Goal: Ask a question

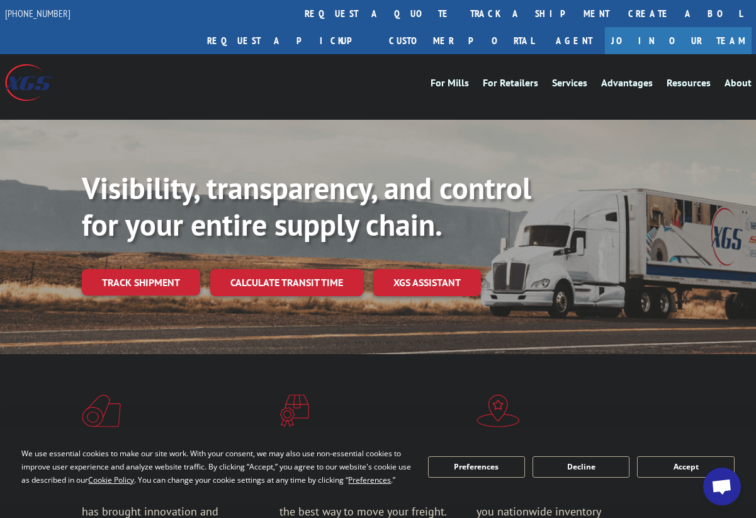
click at [740, 493] on div "We use essential cookies to make our site work. With your consent, we may also …" at bounding box center [378, 465] width 756 height 77
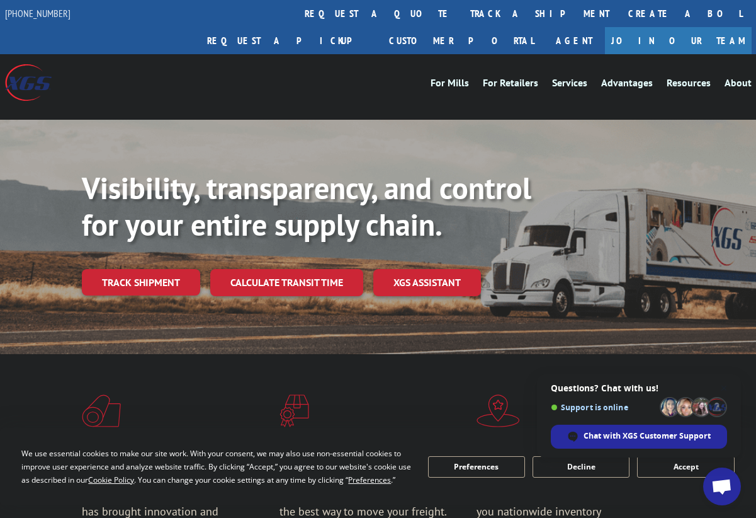
click at [731, 492] on span "Open chat" at bounding box center [721, 487] width 21 height 18
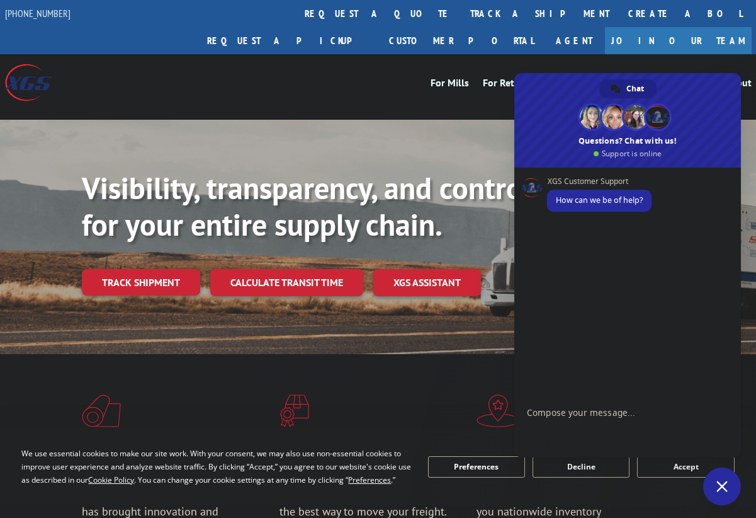
click at [641, 424] on textarea "Compose your message..." at bounding box center [614, 418] width 174 height 23
paste textarea "17690574"
type textarea "Hi, can you help me checking PRO# 17690574please"
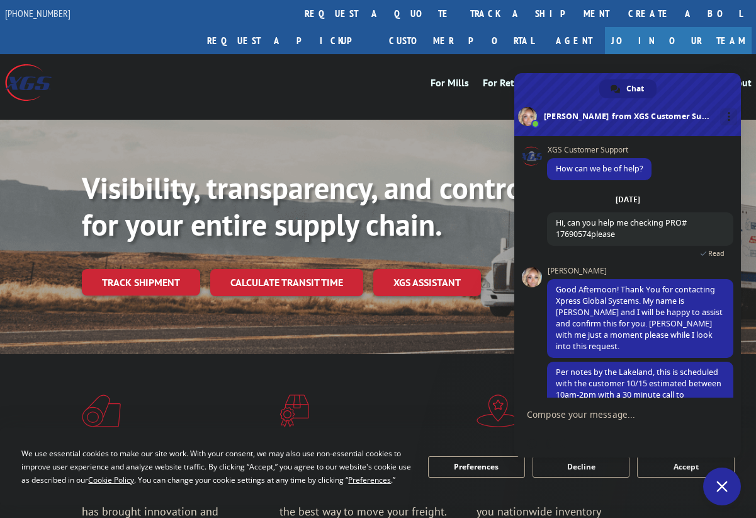
scroll to position [23, 0]
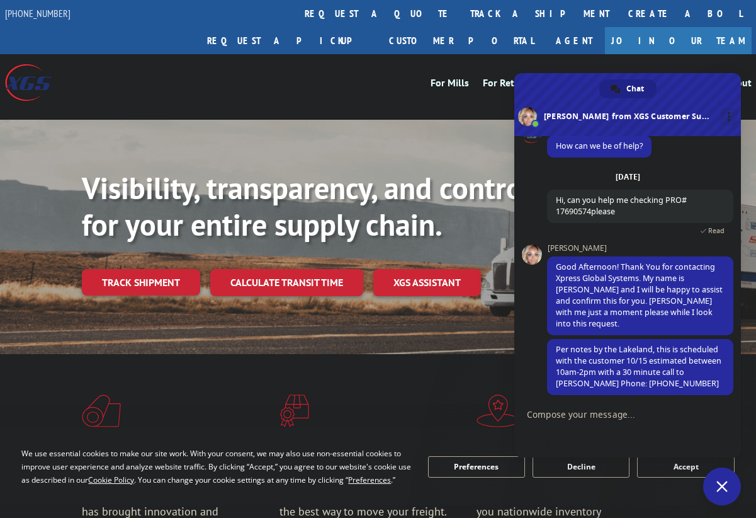
click at [627, 421] on form at bounding box center [614, 415] width 174 height 34
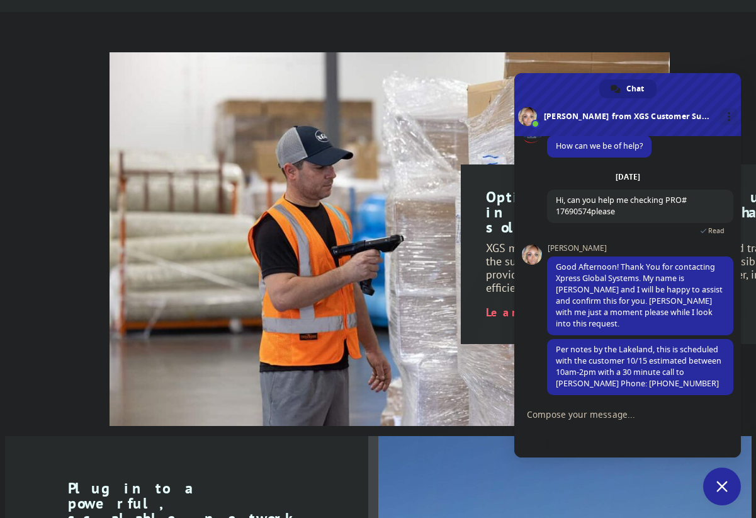
scroll to position [1358, 0]
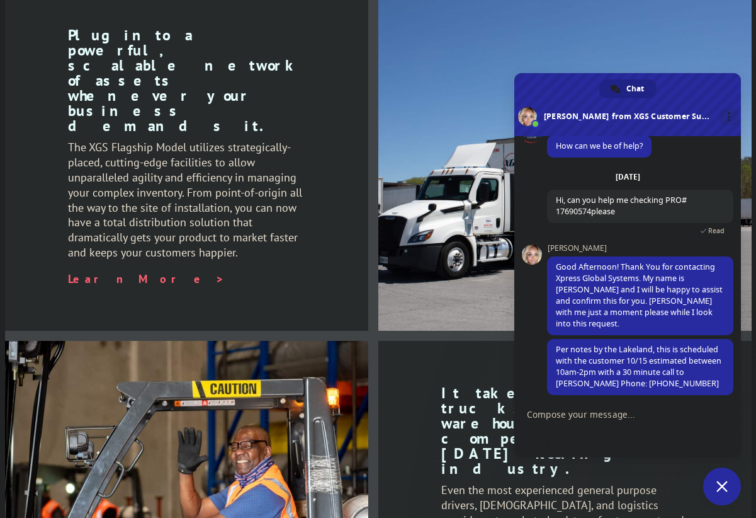
click at [634, 417] on textarea "Compose your message..." at bounding box center [614, 414] width 174 height 11
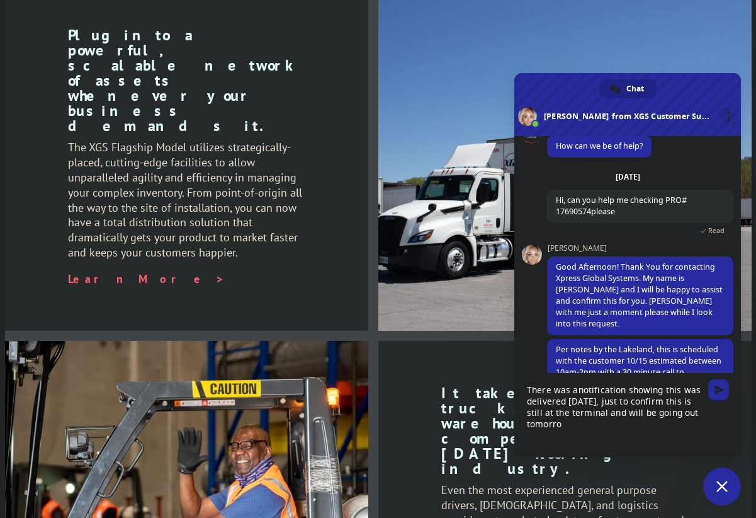
type textarea "There was anotification showing this was delivered [DATE], just to confirm this…"
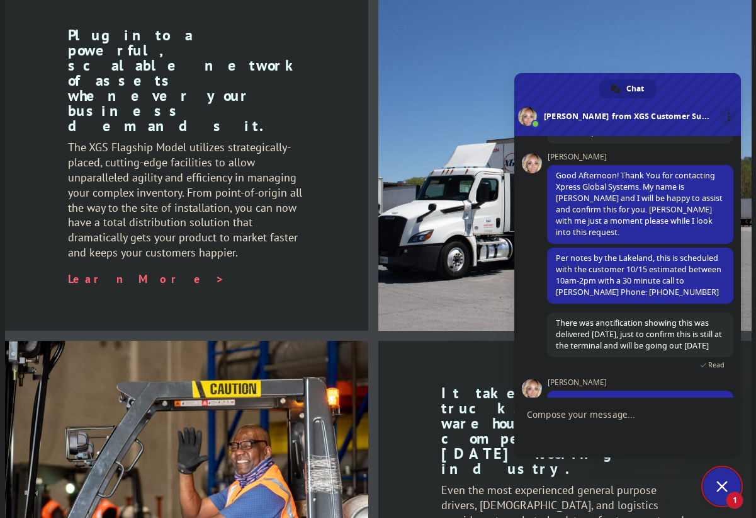
scroll to position [165, 0]
